Goal: Transaction & Acquisition: Purchase product/service

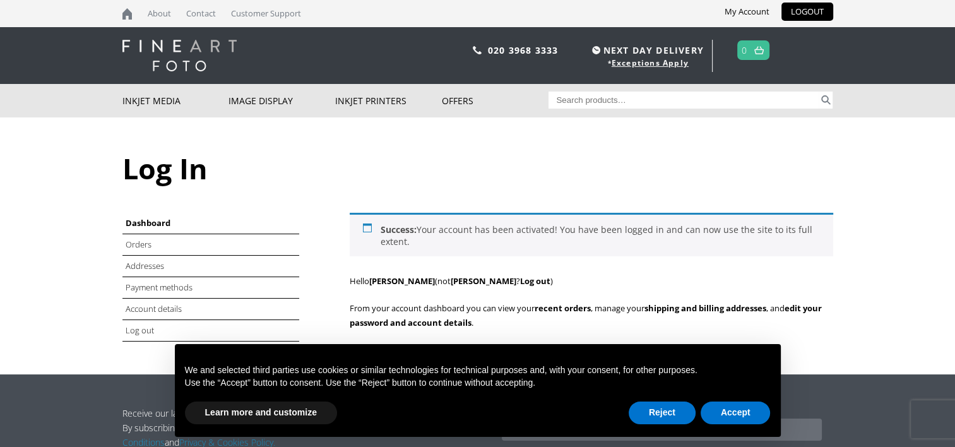
click at [191, 246] on li "Orders" at bounding box center [210, 244] width 177 height 21
click at [138, 241] on link "Orders" at bounding box center [140, 244] width 28 height 11
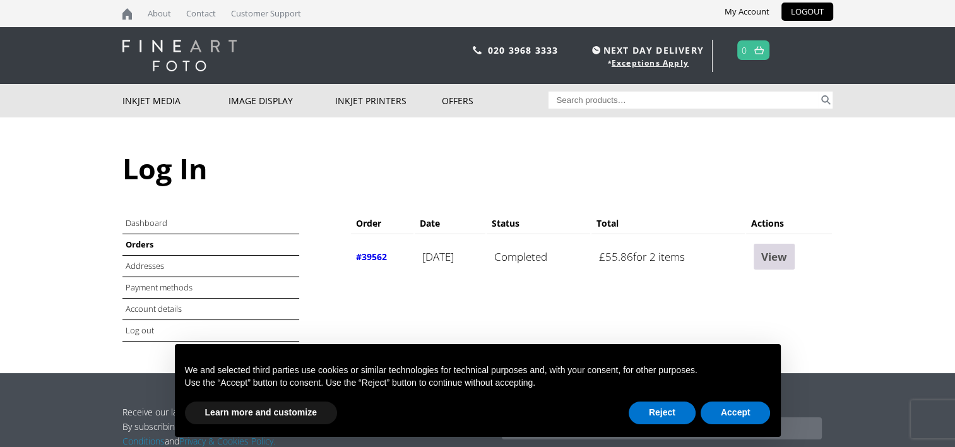
click at [771, 261] on link "View" at bounding box center [774, 257] width 41 height 26
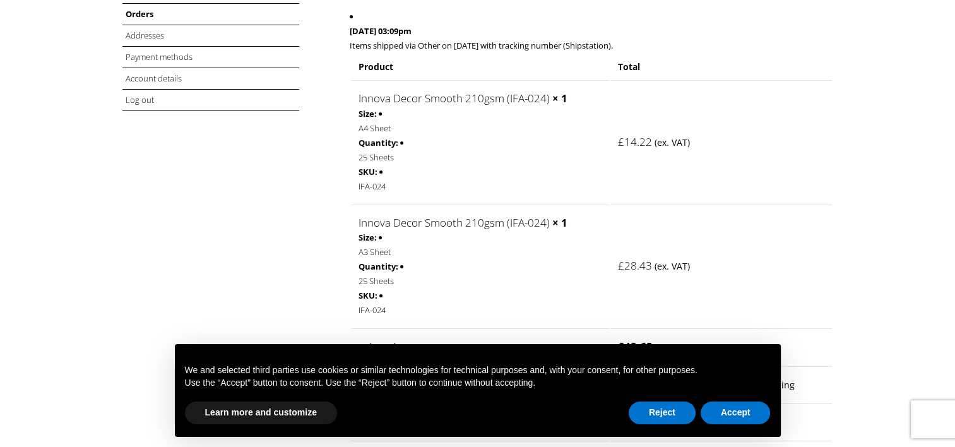
scroll to position [253, 0]
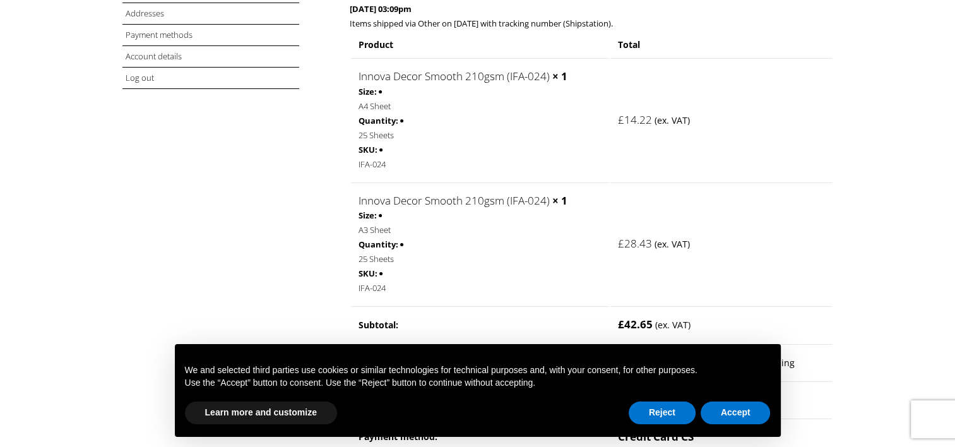
click at [386, 76] on link "Innova Decor Smooth 210gsm (IFA-024)" at bounding box center [454, 76] width 191 height 15
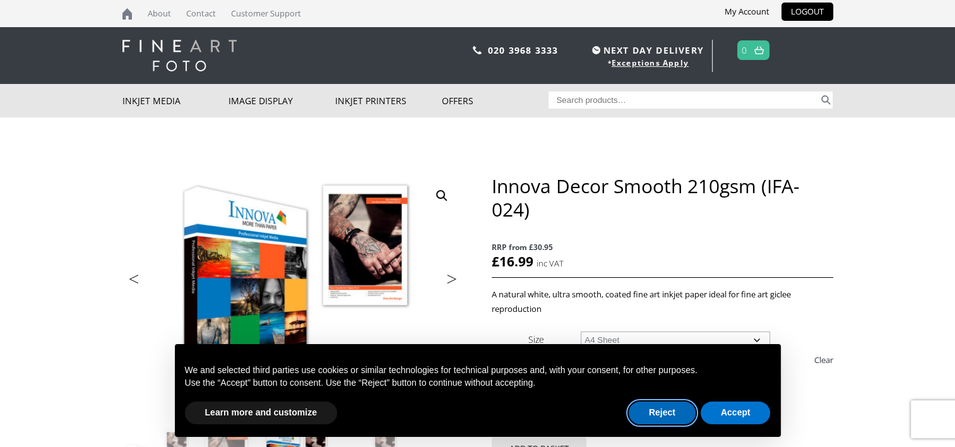
click at [668, 412] on button "Reject" at bounding box center [662, 412] width 67 height 23
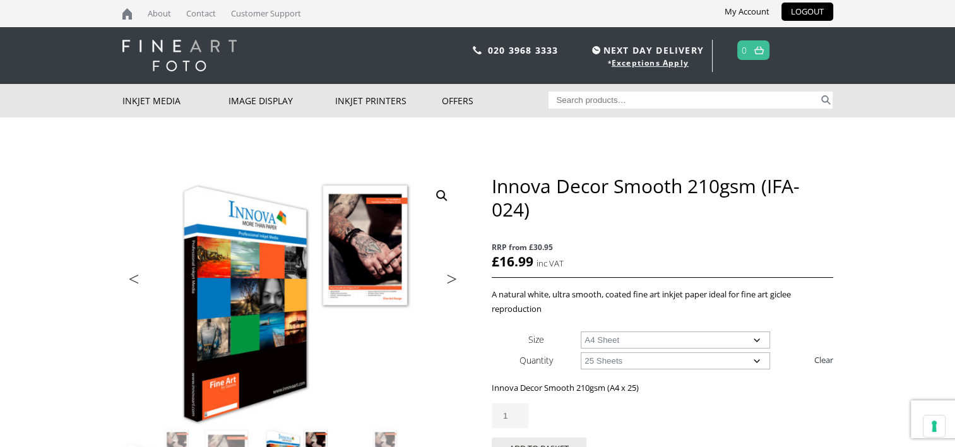
click at [655, 364] on select "Choose an option 25 Sheets" at bounding box center [675, 360] width 189 height 17
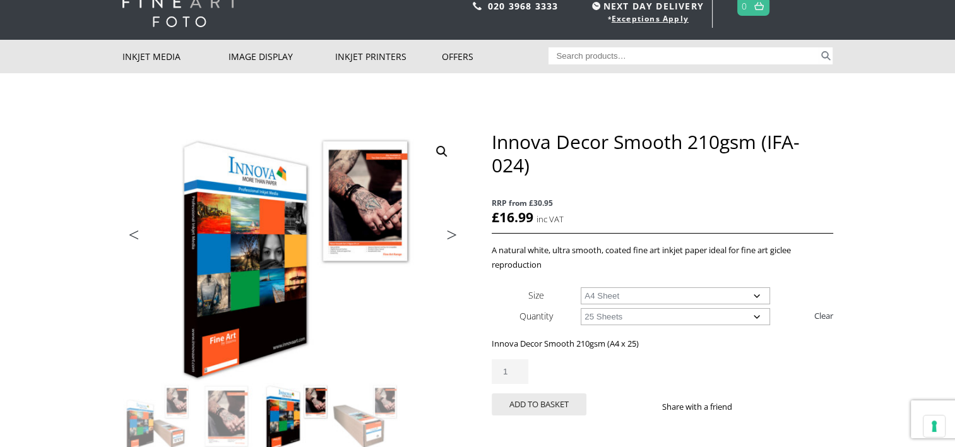
scroll to position [63, 0]
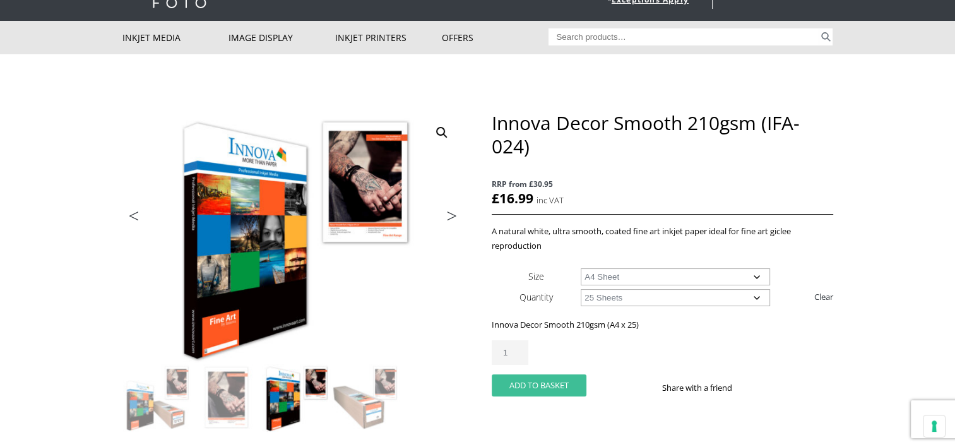
click at [552, 388] on button "Add to basket" at bounding box center [539, 385] width 95 height 22
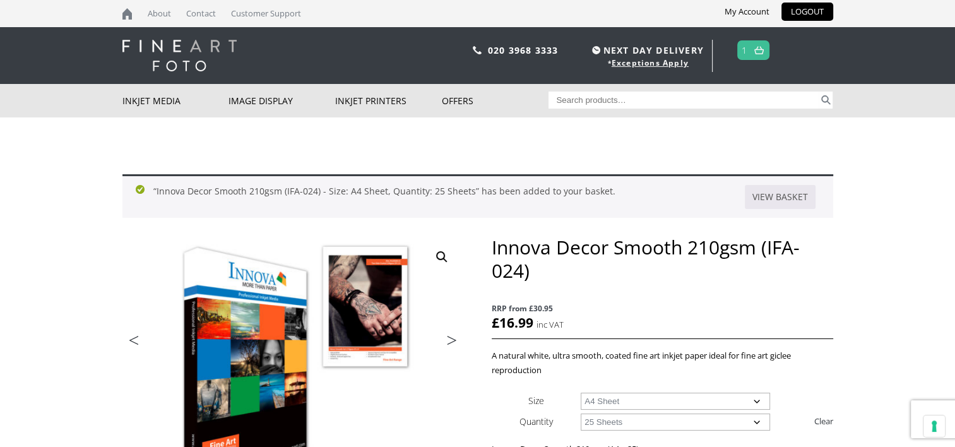
click at [746, 51] on link "1" at bounding box center [745, 50] width 6 height 18
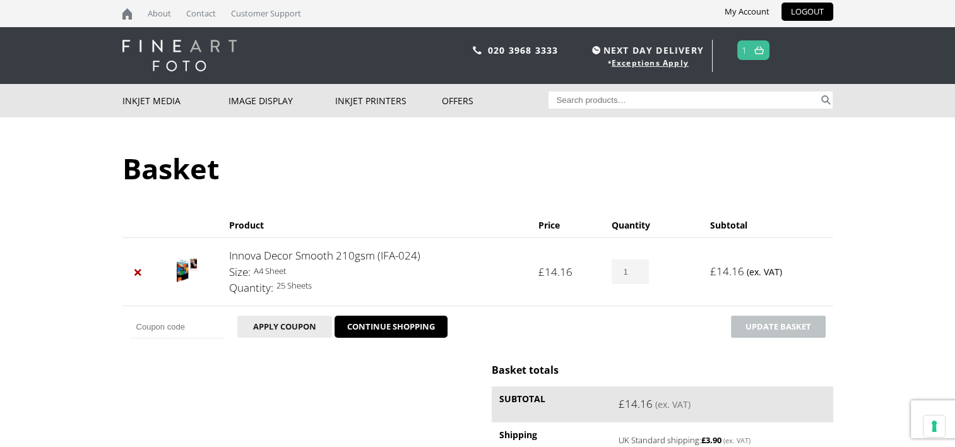
click at [854, 0] on div at bounding box center [477, 0] width 955 height 0
click at [720, 0] on div at bounding box center [477, 0] width 955 height 0
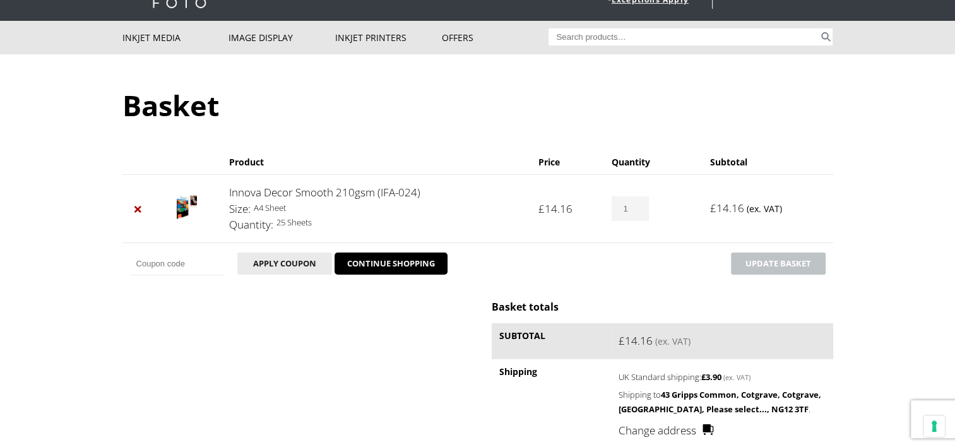
scroll to position [253, 0]
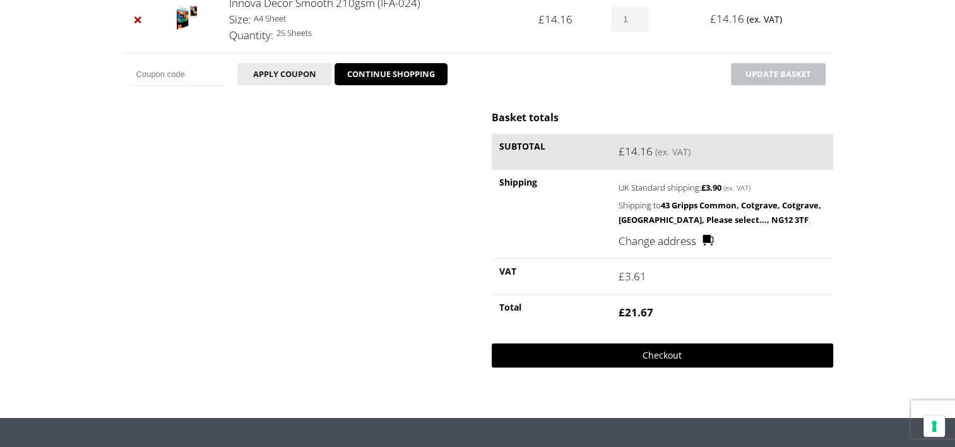
click at [683, 353] on link "Checkout" at bounding box center [662, 355] width 341 height 24
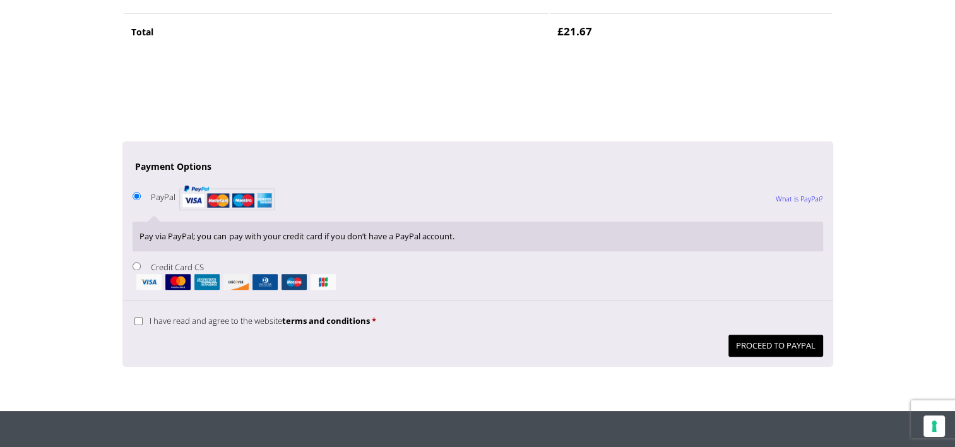
scroll to position [1098, 0]
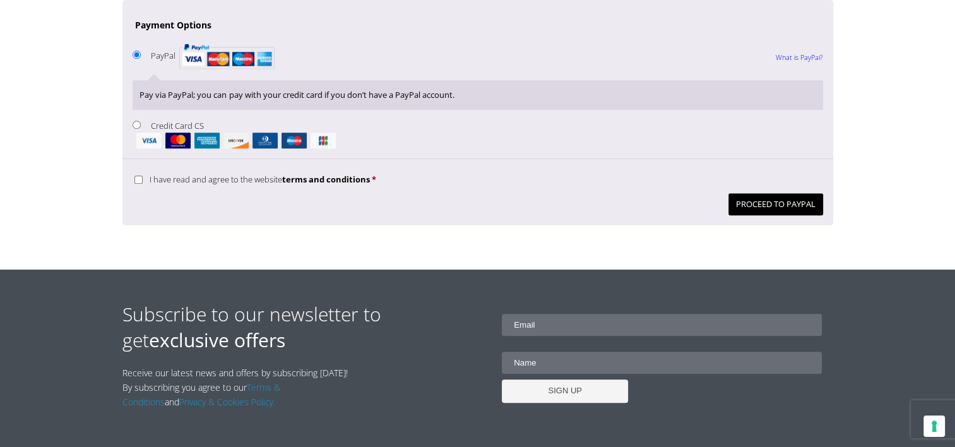
click at [139, 129] on input "Credit Card CS" at bounding box center [137, 125] width 8 height 8
radio input "true"
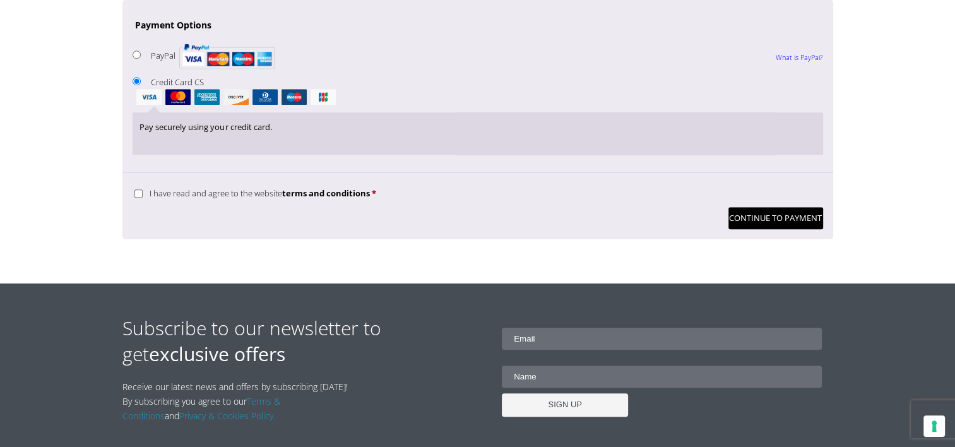
click at [135, 198] on input "I have read and agree to the website terms and conditions *" at bounding box center [138, 193] width 8 height 8
checkbox input "true"
click at [750, 229] on button "Continue to Payment" at bounding box center [776, 218] width 95 height 22
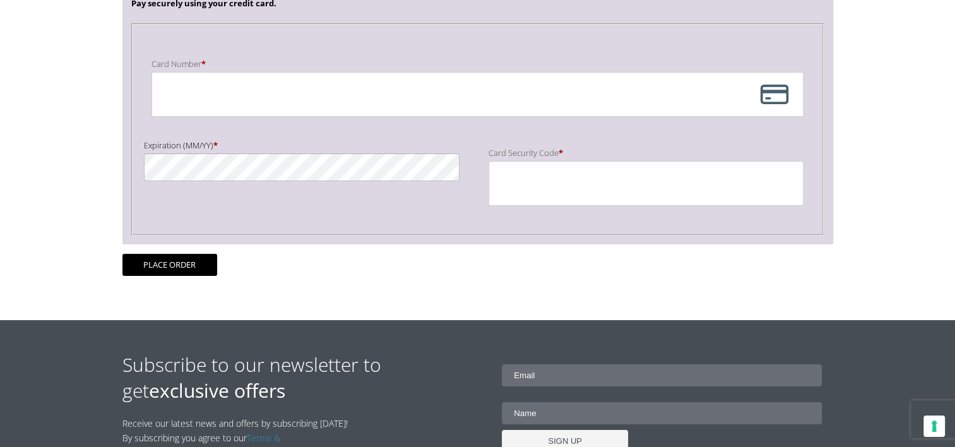
scroll to position [316, 0]
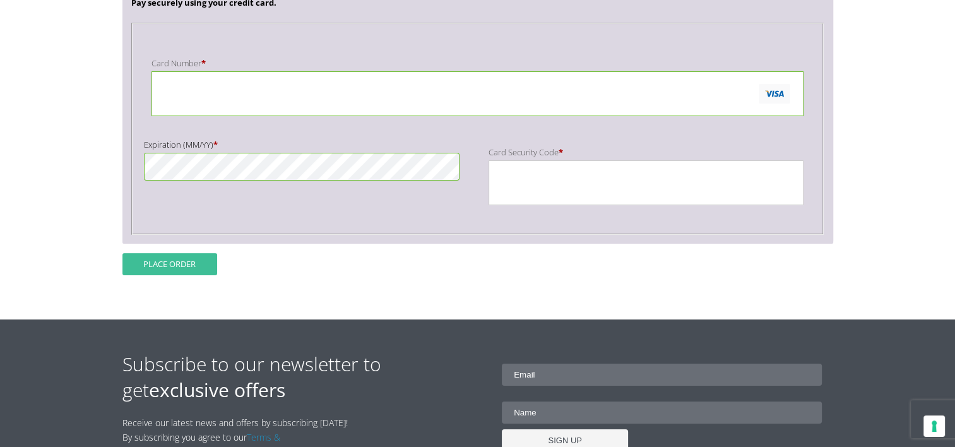
click at [203, 261] on button "Place order" at bounding box center [169, 264] width 95 height 22
